Goal: Task Accomplishment & Management: Complete application form

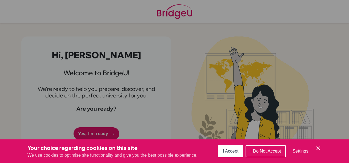
click at [237, 153] on span "I Accept" at bounding box center [231, 151] width 16 height 5
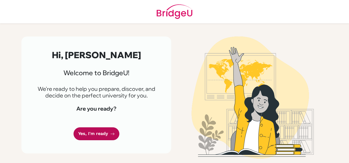
click at [88, 136] on link "Yes, I'm ready" at bounding box center [97, 133] width 46 height 13
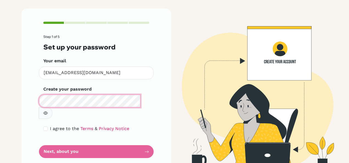
scroll to position [29, 0]
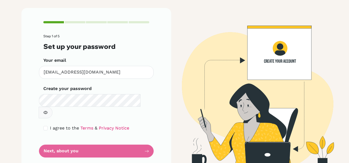
click at [105, 138] on form "Step 1 of 5 Set up your password Your email [EMAIL_ADDRESS][DOMAIN_NAME] Invali…" at bounding box center [96, 95] width 106 height 123
click at [132, 141] on form "Step 1 of 5 Set up your password Your email [EMAIL_ADDRESS][DOMAIN_NAME] Invali…" at bounding box center [96, 95] width 106 height 123
click at [211, 142] on img at bounding box center [252, 89] width 313 height 163
click at [129, 142] on form "Step 1 of 5 Set up your password Your email [EMAIL_ADDRESS][DOMAIN_NAME] Invali…" at bounding box center [96, 95] width 106 height 123
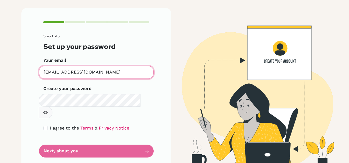
click at [112, 75] on input "[EMAIL_ADDRESS][DOMAIN_NAME]" at bounding box center [96, 72] width 115 height 13
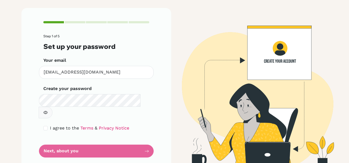
click at [122, 137] on form "Step 1 of 5 Set up your password Your email [EMAIL_ADDRESS][DOMAIN_NAME] Invali…" at bounding box center [96, 95] width 106 height 123
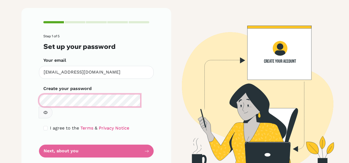
click at [0, 98] on html "Step 1 of 5 Set up your password Your email [EMAIL_ADDRESS][DOMAIN_NAME] Invali…" at bounding box center [174, 81] width 349 height 163
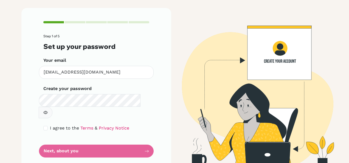
click at [50, 137] on form "Step 1 of 5 Set up your password Your email [EMAIL_ADDRESS][DOMAIN_NAME] Invali…" at bounding box center [96, 95] width 106 height 123
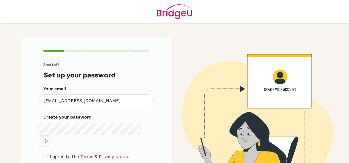
click at [100, 138] on form "Step 1 of 5 Set up your password Your email [EMAIL_ADDRESS][DOMAIN_NAME] Invali…" at bounding box center [96, 124] width 106 height 123
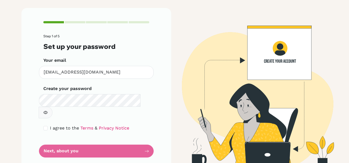
click at [119, 139] on form "Step 1 of 5 Set up your password Your email [EMAIL_ADDRESS][DOMAIN_NAME] Invali…" at bounding box center [96, 95] width 106 height 123
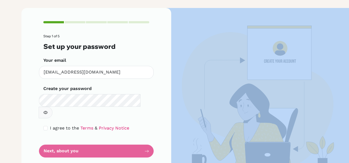
click at [119, 139] on form "Step 1 of 5 Set up your password Your email [EMAIL_ADDRESS][DOMAIN_NAME] Invali…" at bounding box center [96, 95] width 106 height 123
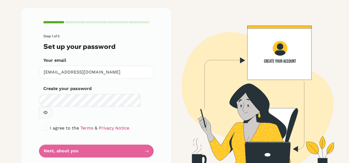
click at [50, 125] on span "I agree to the" at bounding box center [64, 127] width 29 height 5
click at [45, 126] on input "checkbox" at bounding box center [45, 128] width 4 height 4
checkbox input "true"
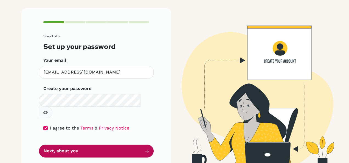
click at [61, 145] on button "Next, about you" at bounding box center [96, 151] width 115 height 13
